Goal: Understand site structure: Understand site structure

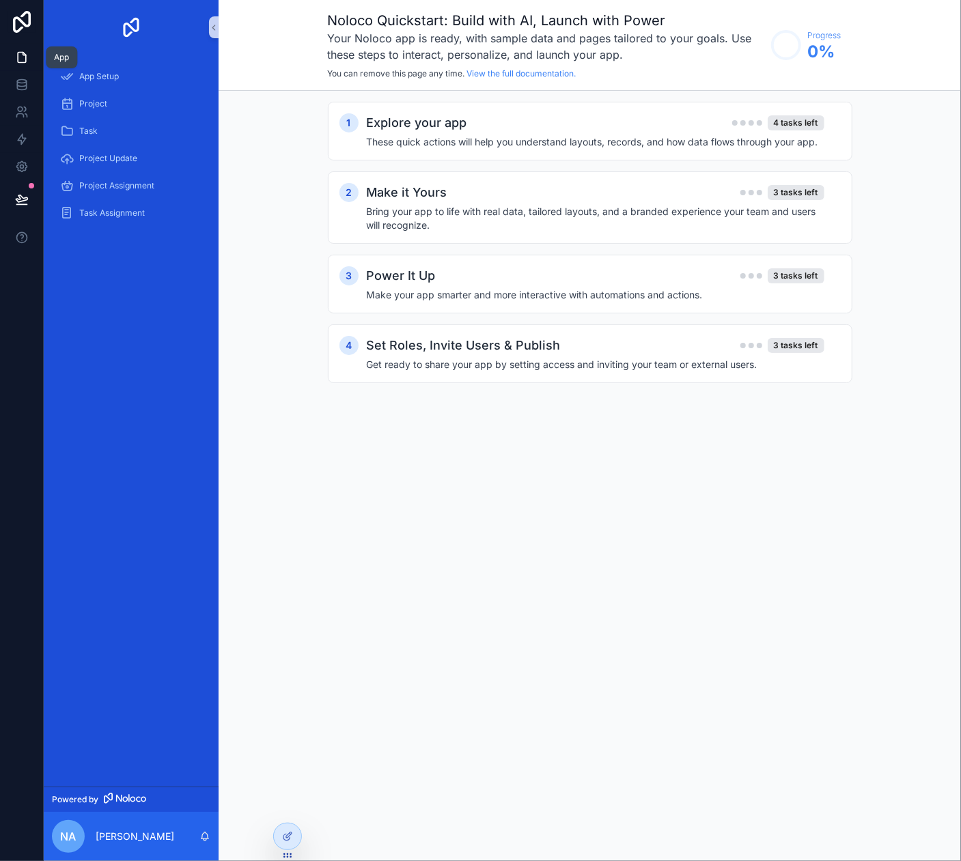
click at [23, 59] on icon at bounding box center [22, 58] width 14 height 14
click at [94, 77] on span "App Setup" at bounding box center [99, 76] width 40 height 11
click at [85, 103] on span "Project" at bounding box center [93, 103] width 28 height 11
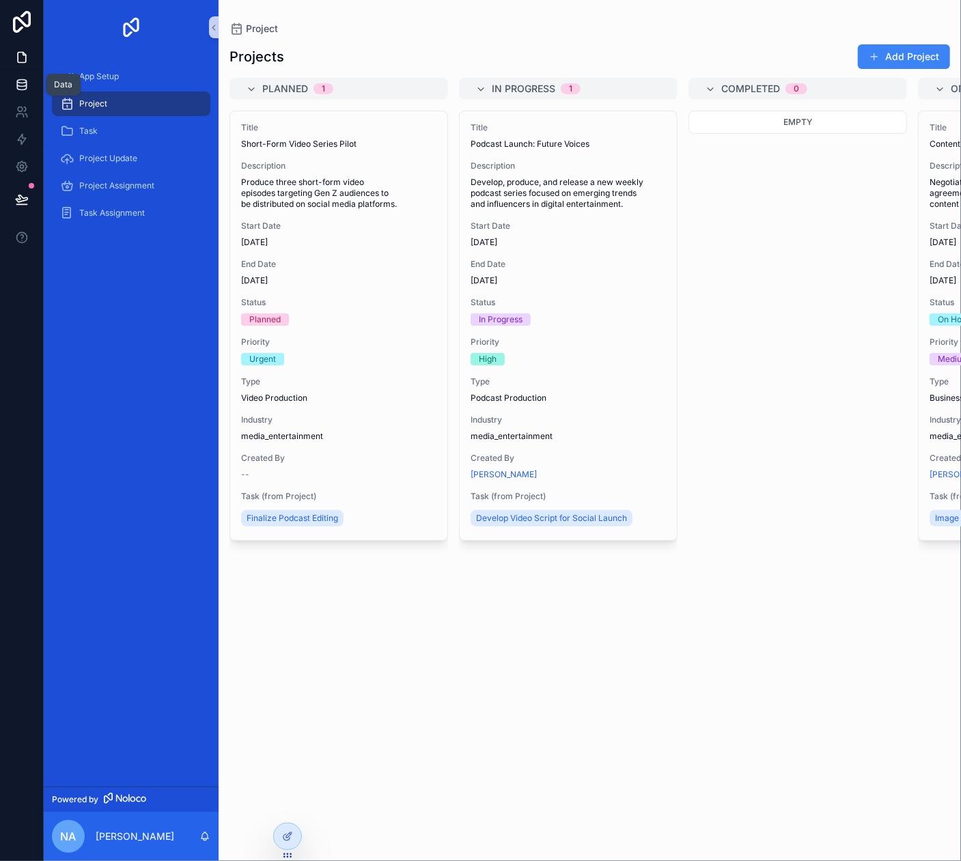
click at [23, 83] on icon at bounding box center [21, 81] width 9 height 3
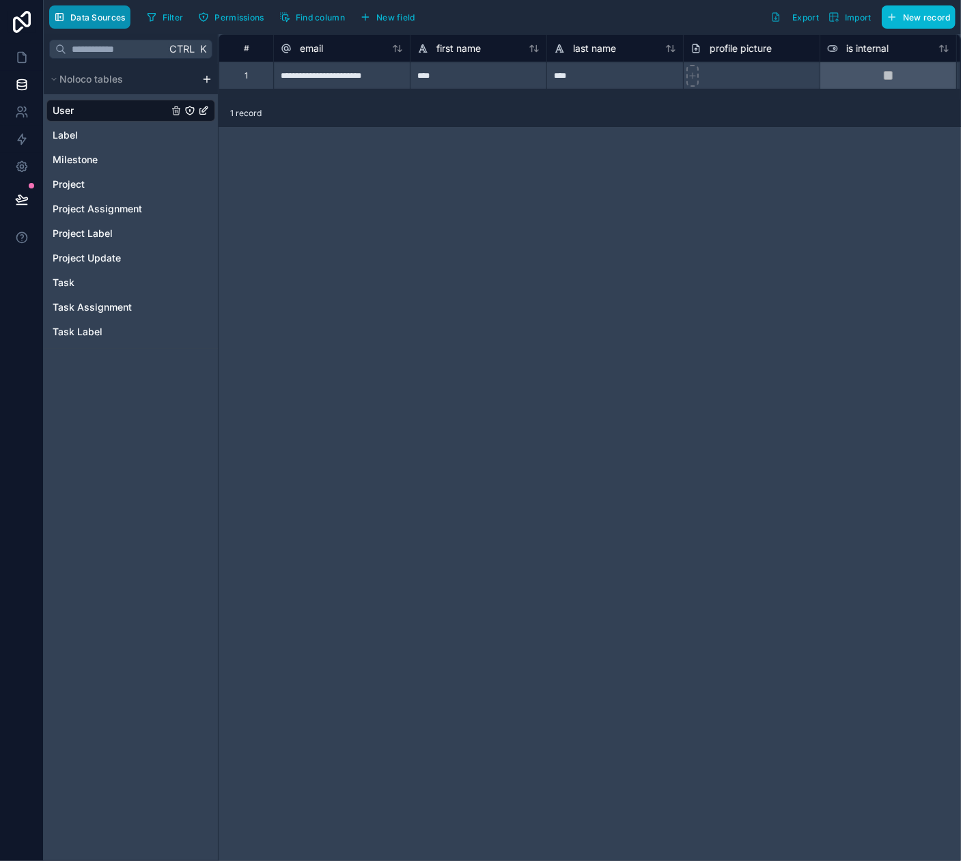
click at [85, 19] on span "Data Sources" at bounding box center [97, 17] width 55 height 10
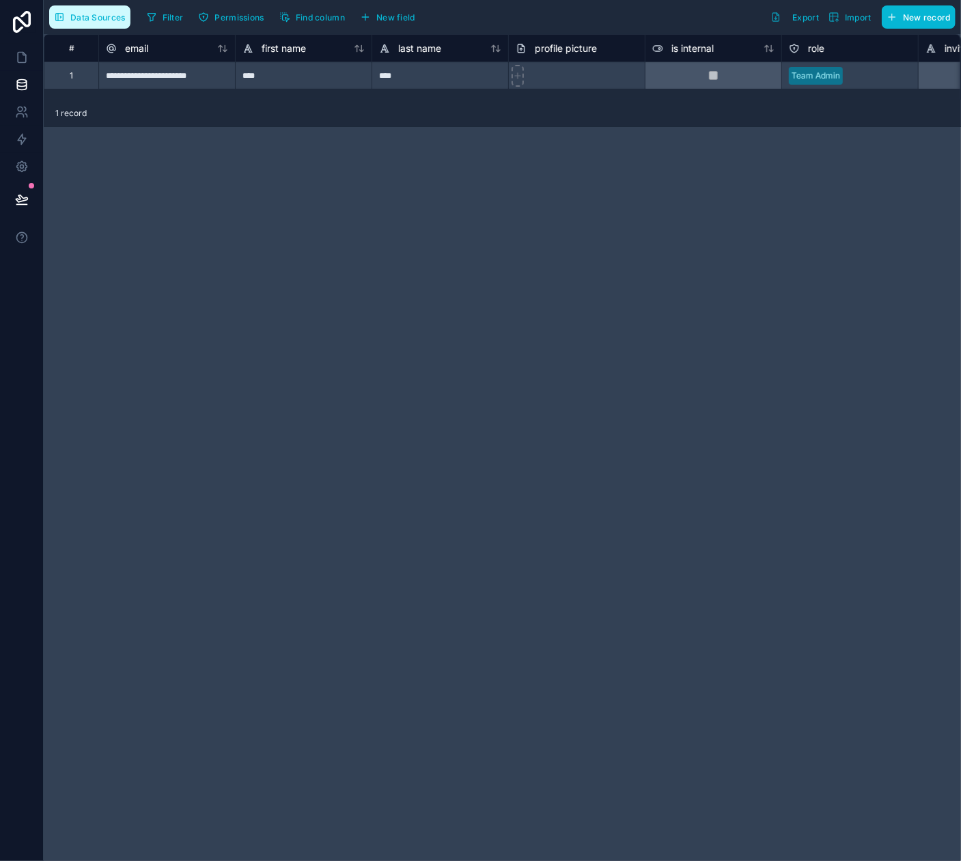
click at [89, 23] on button "Data Sources" at bounding box center [89, 16] width 81 height 23
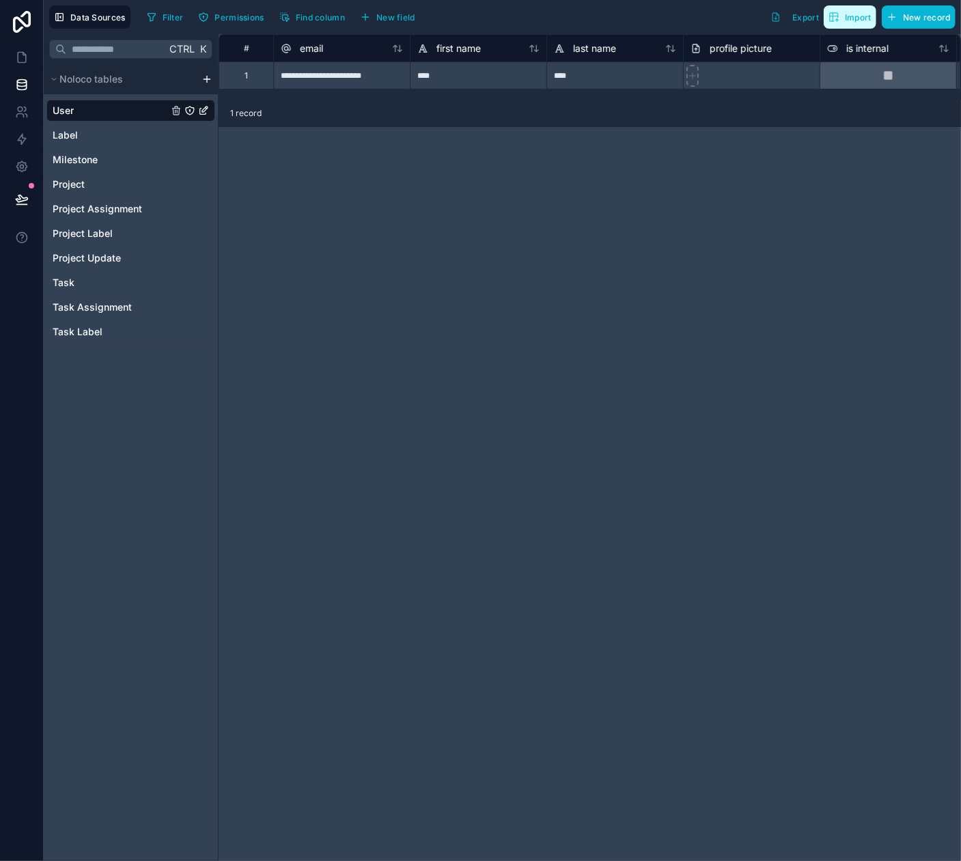
click at [861, 16] on span "Import" at bounding box center [858, 17] width 27 height 10
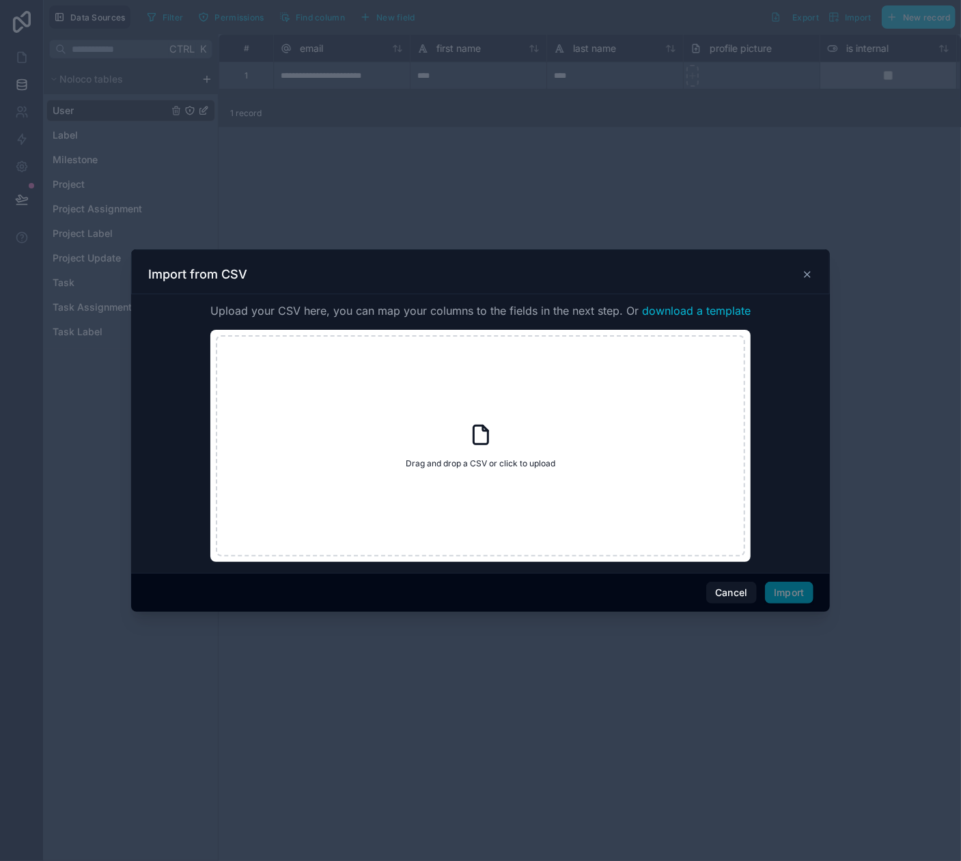
click at [721, 162] on div at bounding box center [480, 430] width 961 height 861
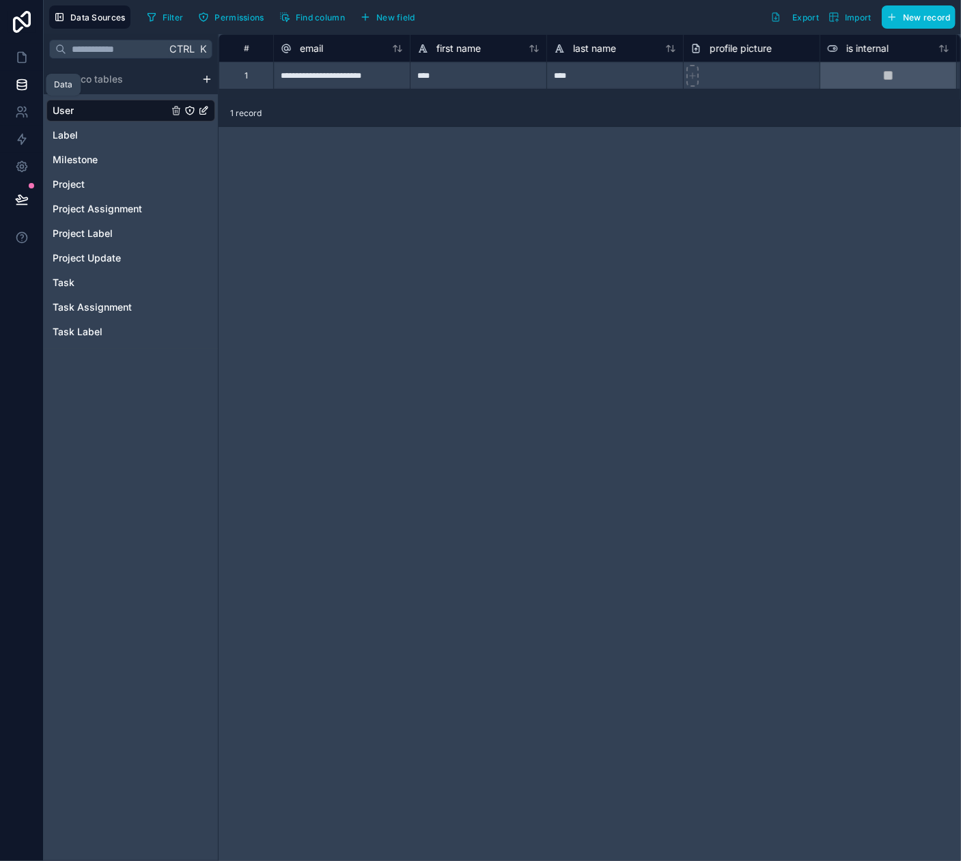
click at [25, 82] on icon at bounding box center [21, 81] width 9 height 3
click at [25, 58] on icon at bounding box center [22, 58] width 8 height 10
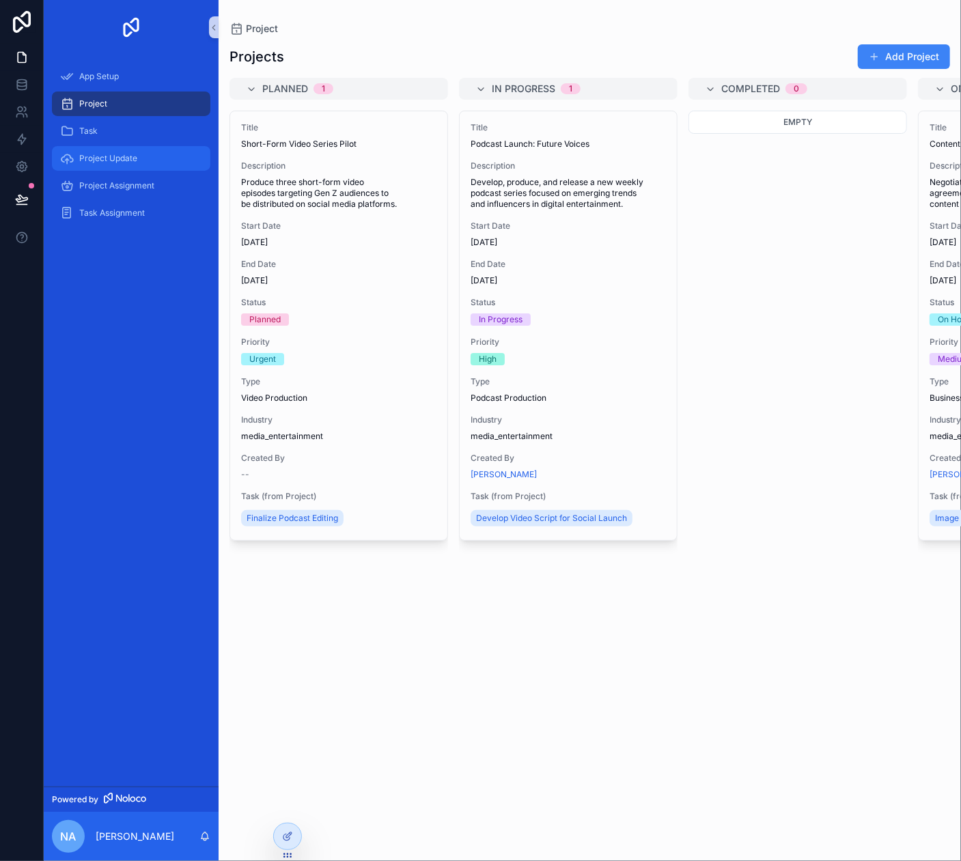
click at [130, 156] on span "Project Update" at bounding box center [108, 158] width 58 height 11
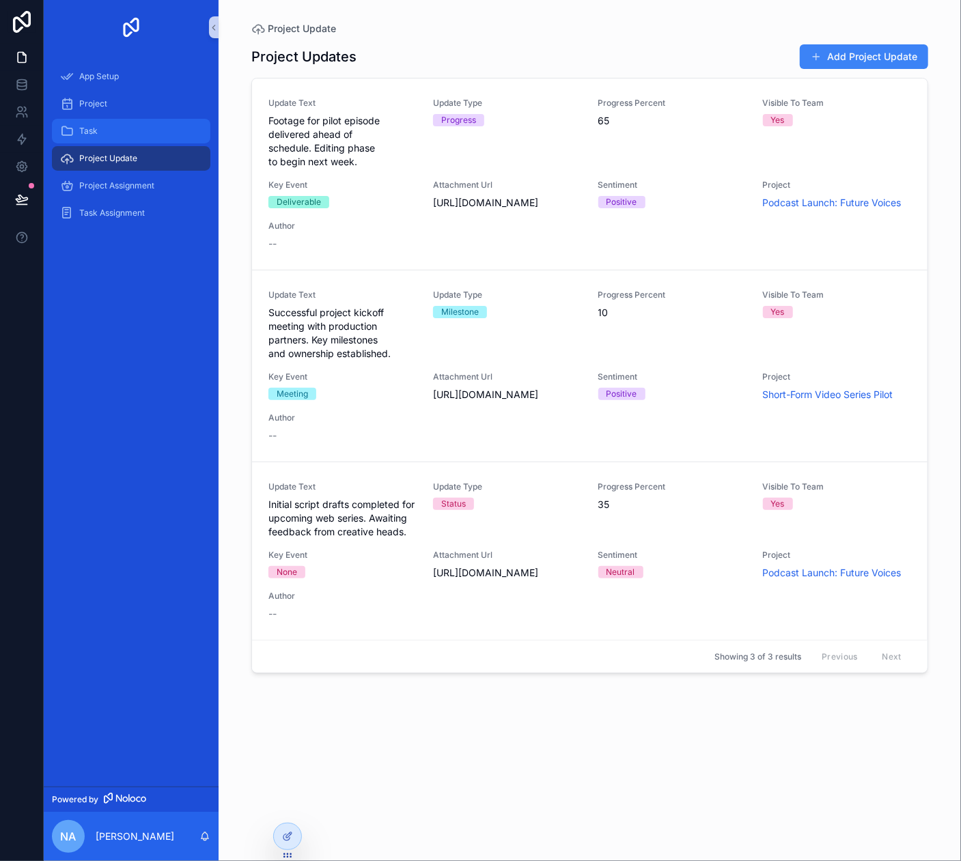
click at [129, 139] on div "Task" at bounding box center [131, 131] width 142 height 22
